Goal: Task Accomplishment & Management: Use online tool/utility

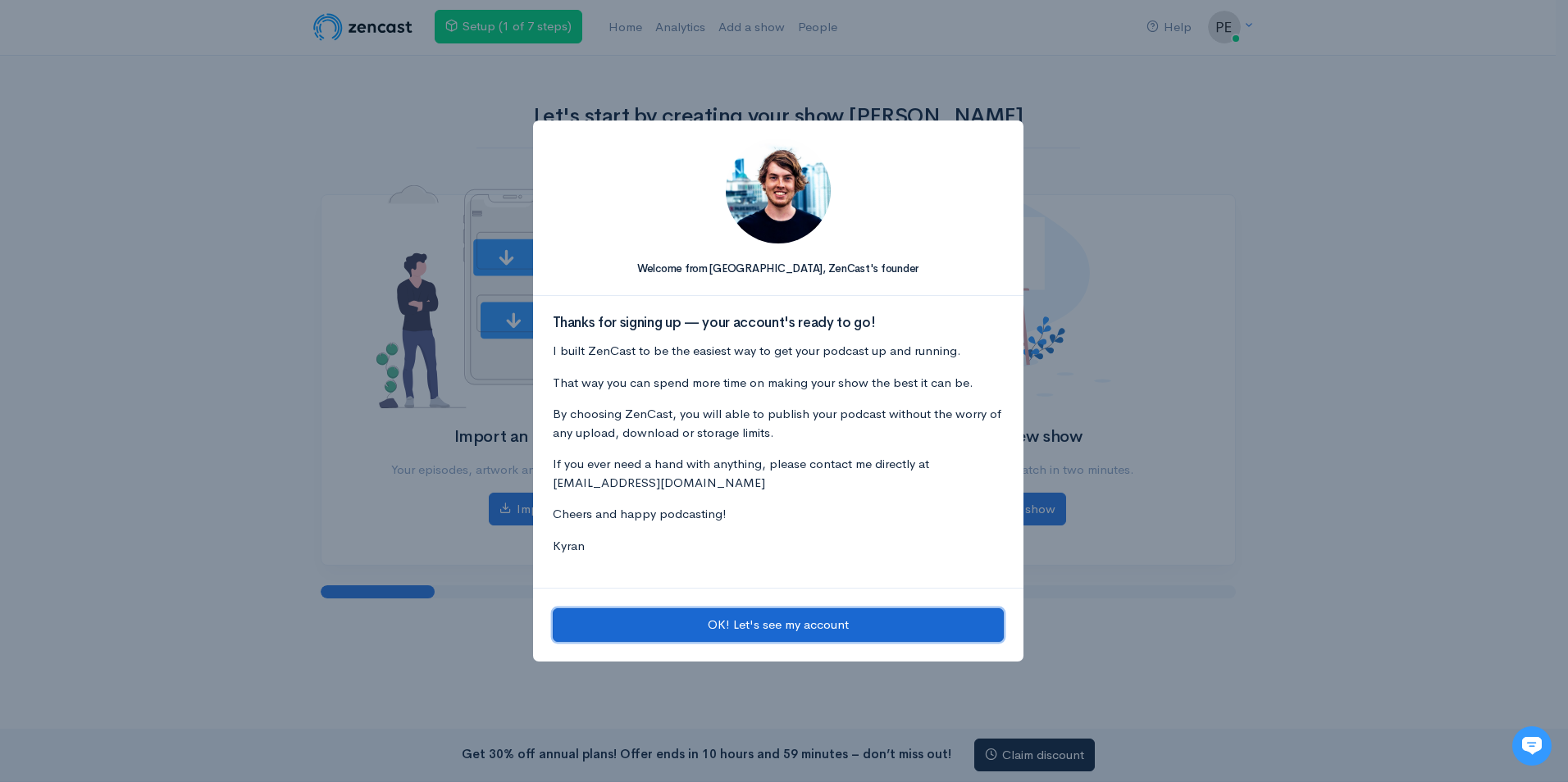
click at [868, 621] on button "OK! Let's see my account" at bounding box center [778, 624] width 451 height 33
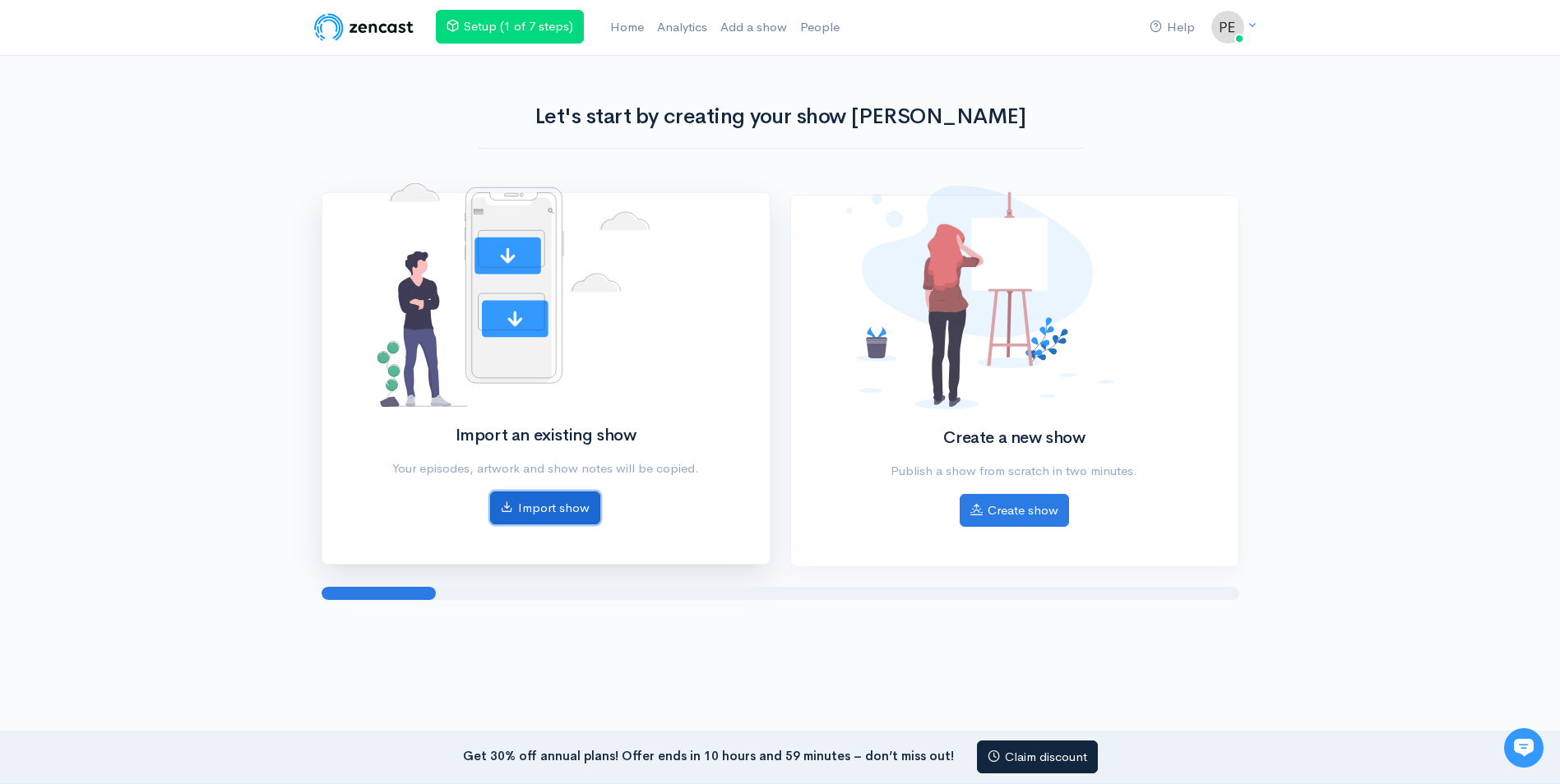
click at [499, 502] on link "Import show" at bounding box center [545, 508] width 110 height 33
